Goal: Obtain resource: Download file/media

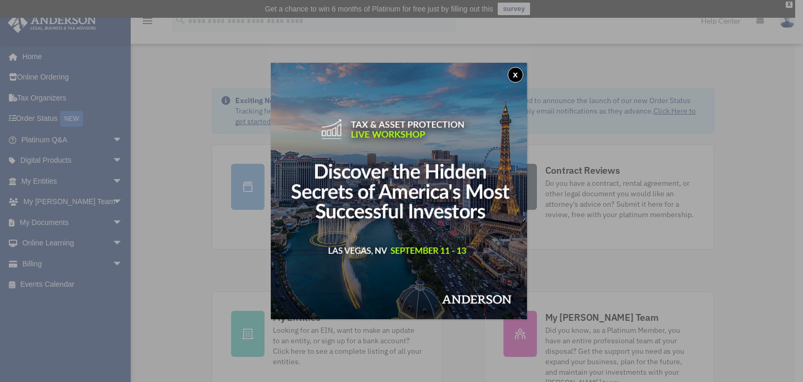
click at [517, 74] on button "x" at bounding box center [516, 75] width 16 height 16
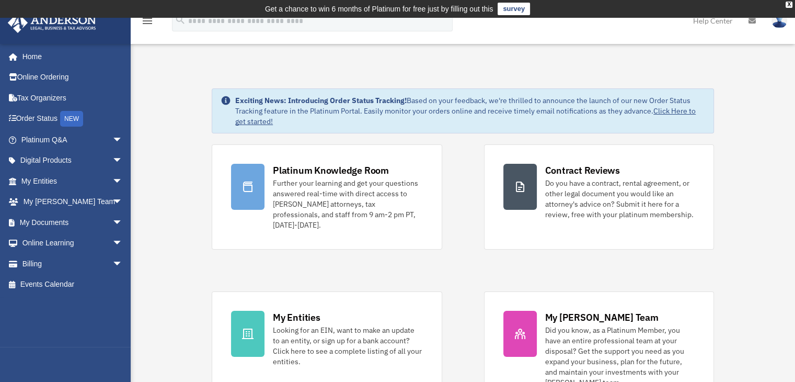
click at [54, 221] on link "My Documents arrow_drop_down" at bounding box center [72, 222] width 131 height 21
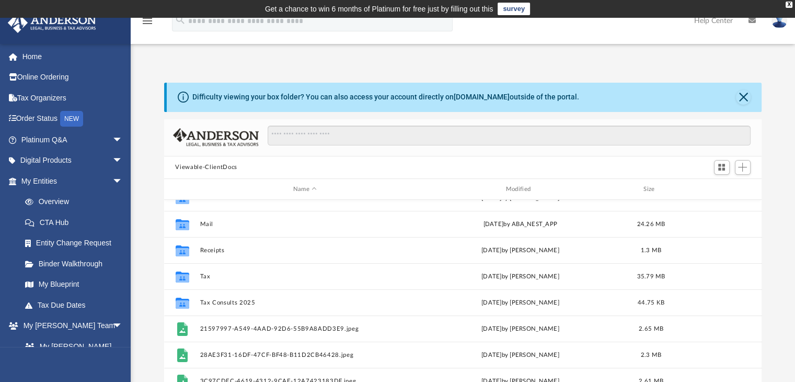
scroll to position [14, 0]
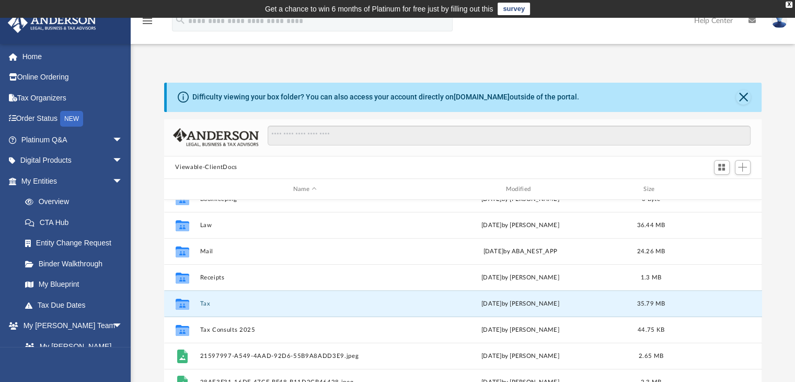
click at [205, 304] on button "Tax" at bounding box center [305, 303] width 211 height 7
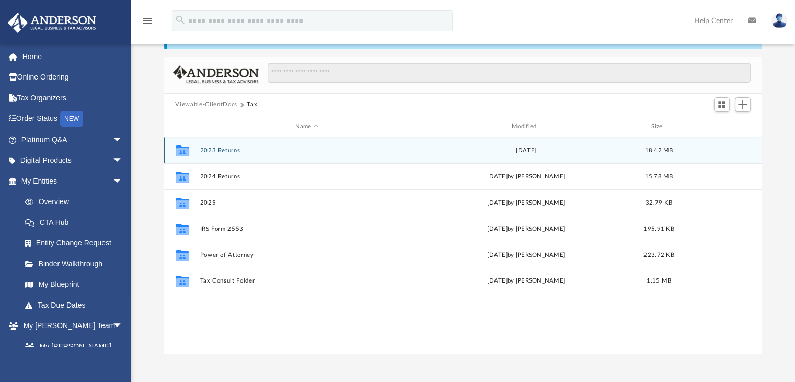
scroll to position [0, 0]
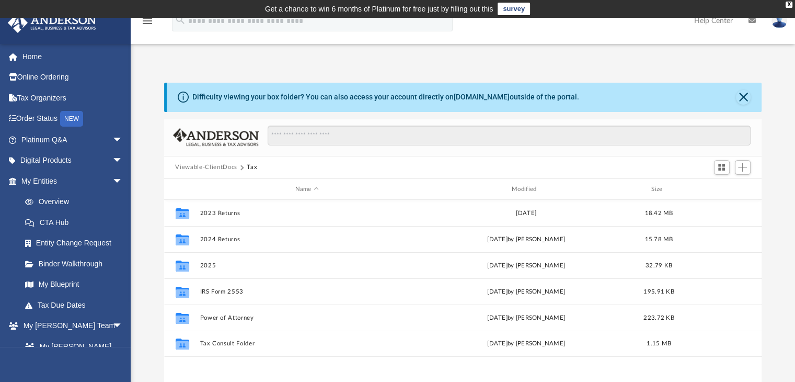
click at [212, 166] on button "Viewable-ClientDocs" at bounding box center [206, 167] width 62 height 9
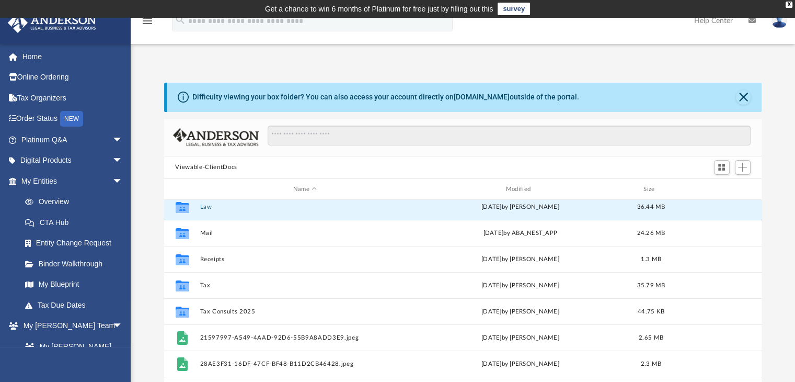
scroll to position [26, 0]
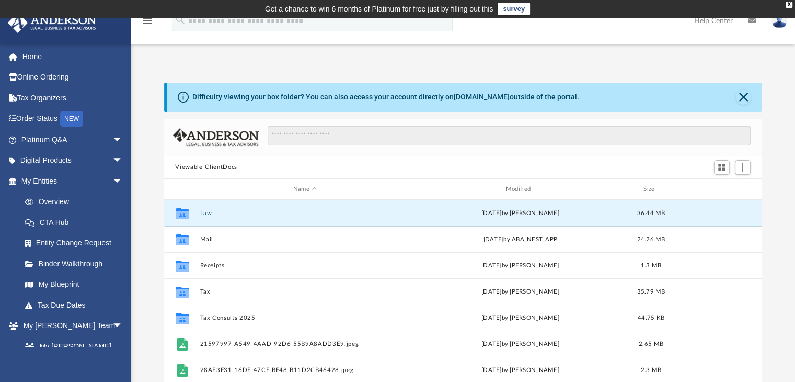
click at [202, 206] on div "Collaborated Folder Bookkeeping [DATE] by [PERSON_NAME] 0 Byte Collaborated Fol…" at bounding box center [463, 308] width 598 height 216
click at [209, 211] on button "Law" at bounding box center [305, 213] width 211 height 7
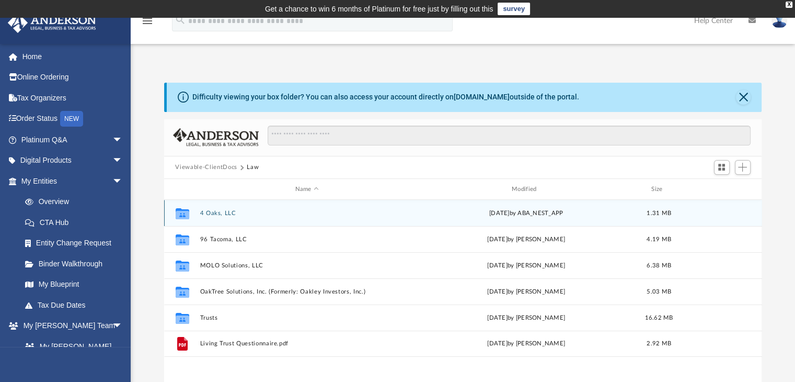
scroll to position [0, 0]
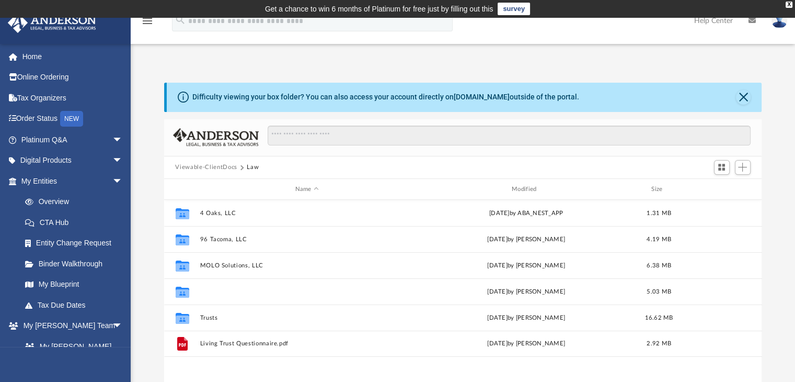
click at [253, 292] on button "OakTree Solutions, Inc. (Formerly: Oakley Investors, Inc.)" at bounding box center [307, 291] width 214 height 7
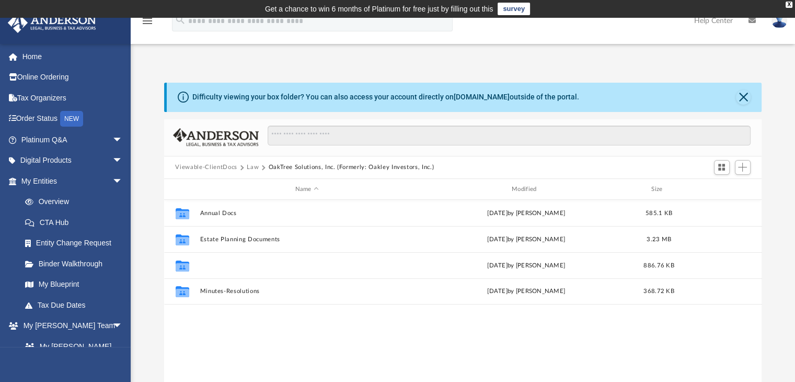
click at [222, 266] on button "Initial Docs" at bounding box center [307, 265] width 214 height 7
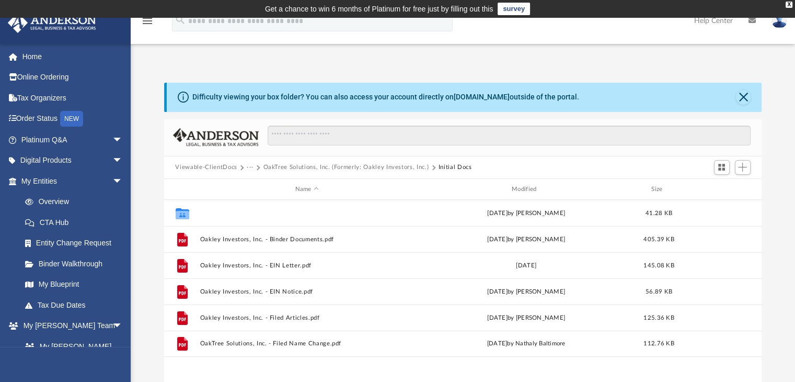
click at [224, 210] on button "EIN Name Change Letter" at bounding box center [307, 213] width 214 height 7
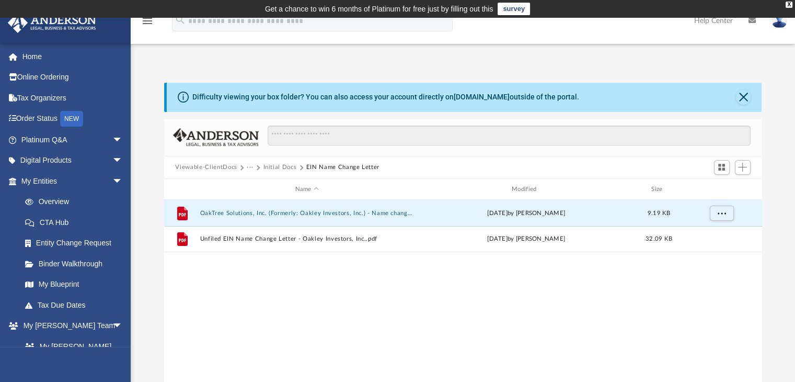
click at [264, 214] on button "OakTree Solutions, Inc. (Formerly: Oakley Investors, Inc.) - Name change letter…" at bounding box center [307, 213] width 214 height 7
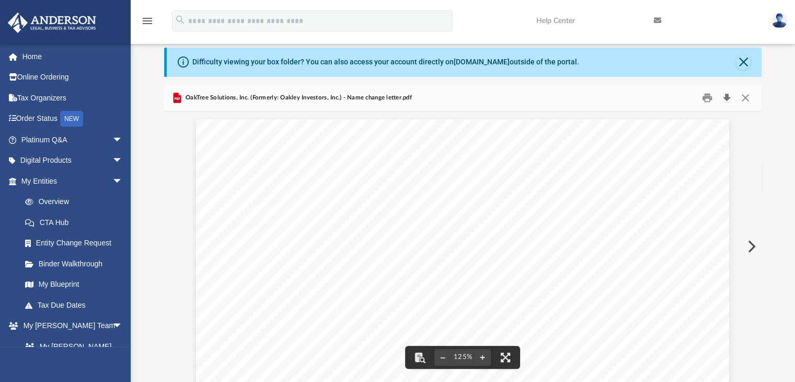
click at [725, 99] on button "Download" at bounding box center [727, 97] width 19 height 16
